Goal: Task Accomplishment & Management: Manage account settings

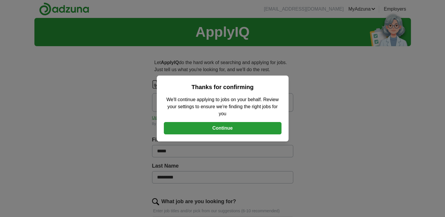
click at [228, 124] on button "Continue" at bounding box center [223, 128] width 118 height 12
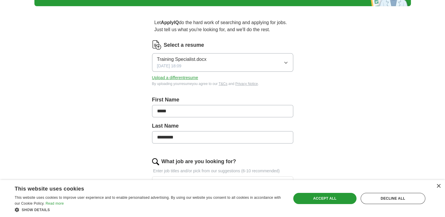
scroll to position [41, 0]
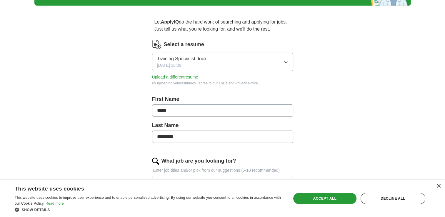
click at [285, 63] on icon "button" at bounding box center [285, 62] width 5 height 5
click at [180, 77] on button "Upload a different resume" at bounding box center [175, 77] width 46 height 6
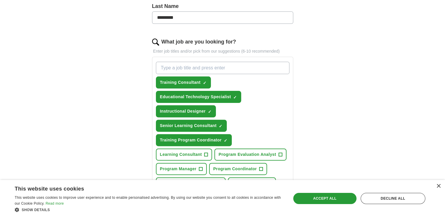
scroll to position [167, 0]
click at [175, 151] on span "Learning Consultant" at bounding box center [181, 154] width 42 height 6
click at [0, 0] on span "×" at bounding box center [0, 0] width 0 height 0
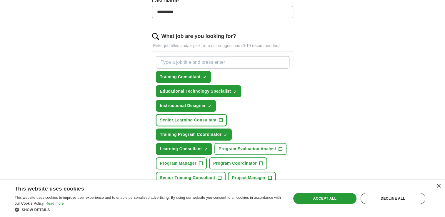
scroll to position [173, 0]
click at [193, 189] on span "Training Program Manager" at bounding box center [187, 192] width 55 height 6
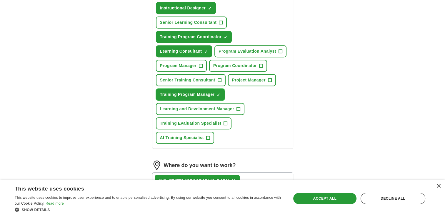
scroll to position [271, 0]
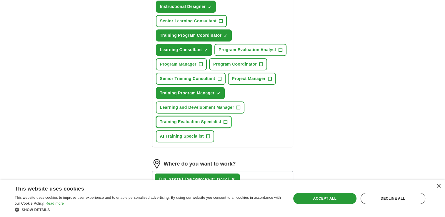
click at [193, 119] on span "Training Evaluation Specialist" at bounding box center [190, 122] width 61 height 6
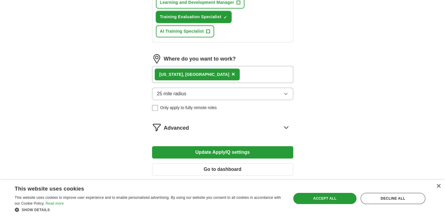
scroll to position [379, 0]
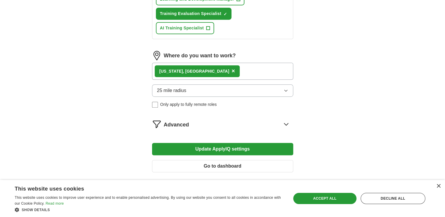
click at [240, 143] on button "Update ApplyIQ settings" at bounding box center [222, 149] width 141 height 12
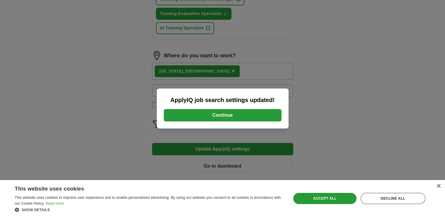
click at [215, 115] on button "Continue" at bounding box center [223, 115] width 118 height 12
